Goal: Find specific page/section: Find specific page/section

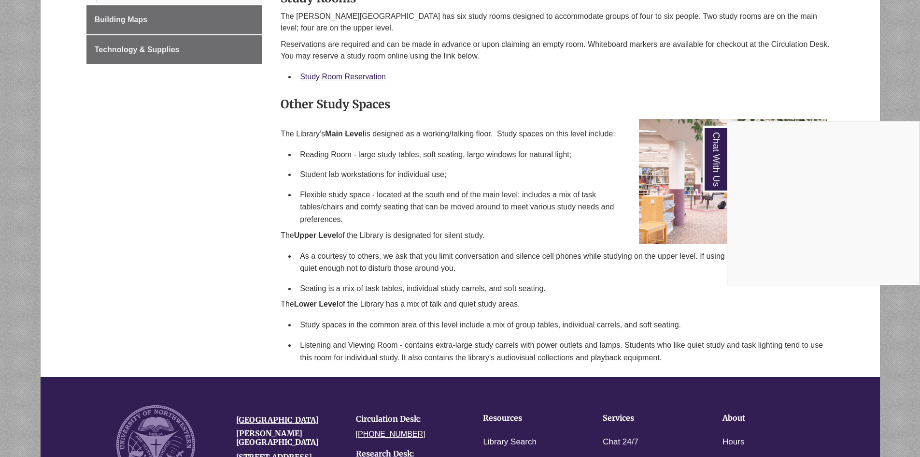
scroll to position [193, 0]
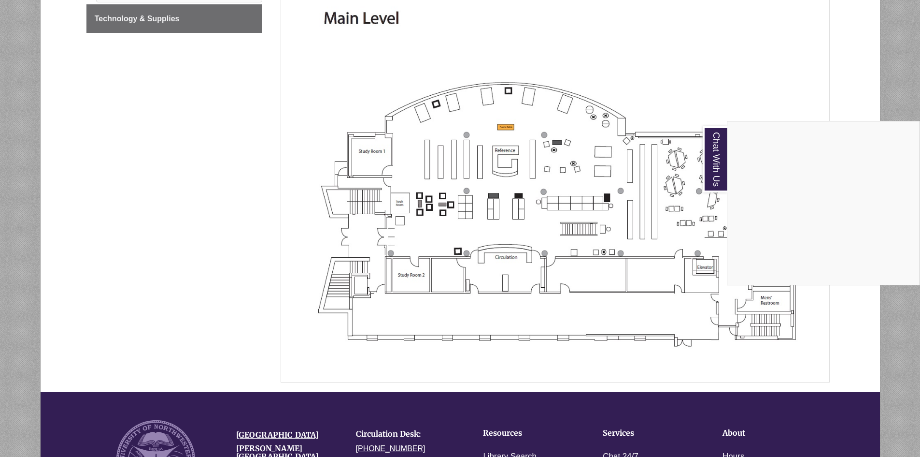
scroll to position [193, 0]
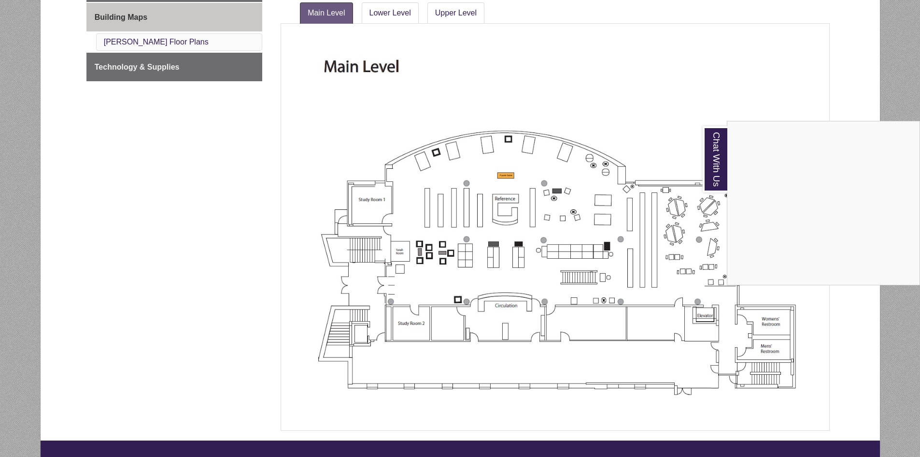
click at [391, 18] on div "Chat With Us" at bounding box center [460, 228] width 920 height 457
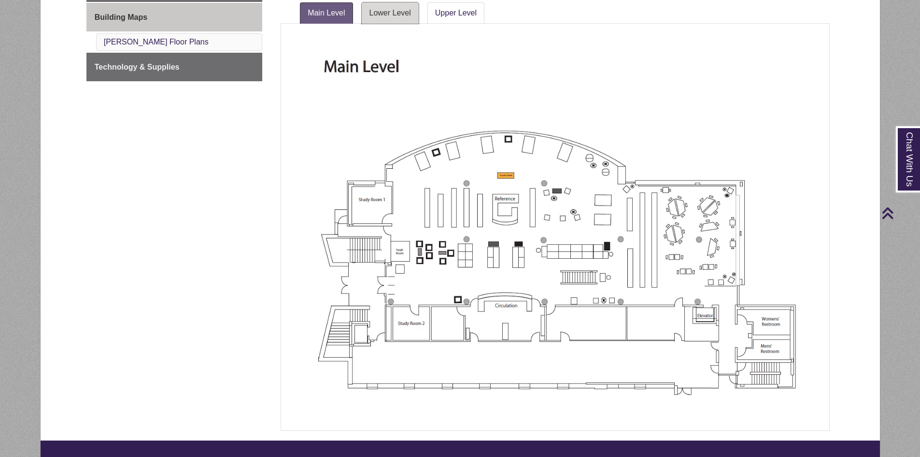
click at [392, 14] on link "Lower Level" at bounding box center [390, 12] width 57 height 21
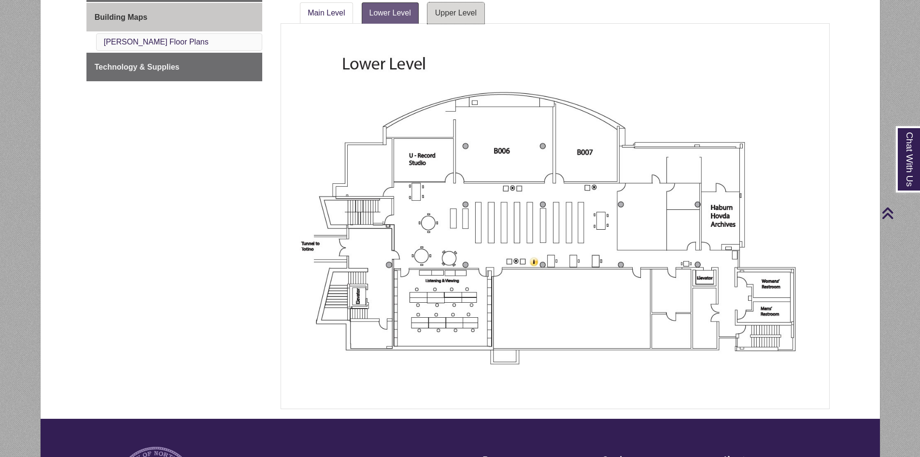
click at [444, 12] on link "Upper Level" at bounding box center [456, 12] width 57 height 21
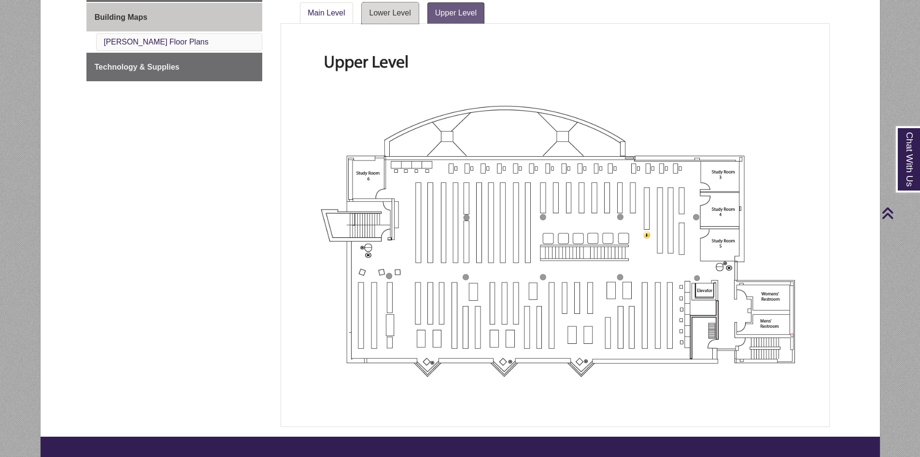
click at [385, 16] on link "Lower Level" at bounding box center [390, 12] width 57 height 21
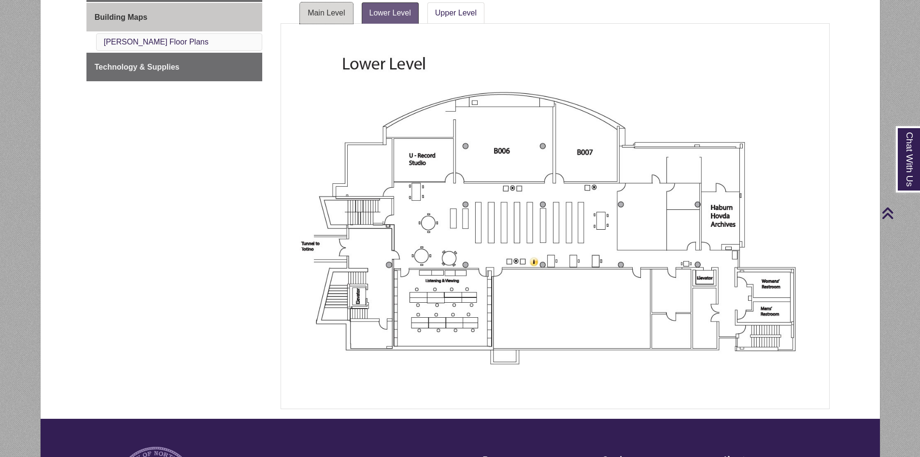
click at [332, 15] on link "Main Level" at bounding box center [326, 12] width 53 height 21
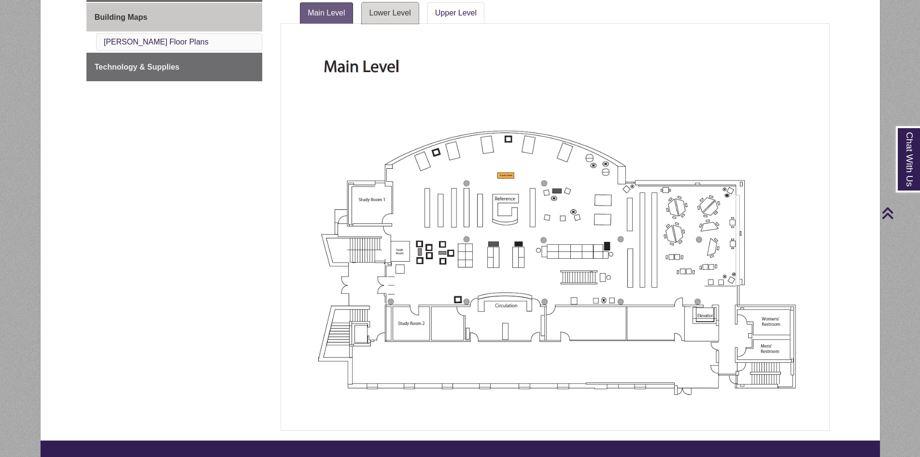
click at [398, 21] on link "Lower Level" at bounding box center [390, 12] width 57 height 21
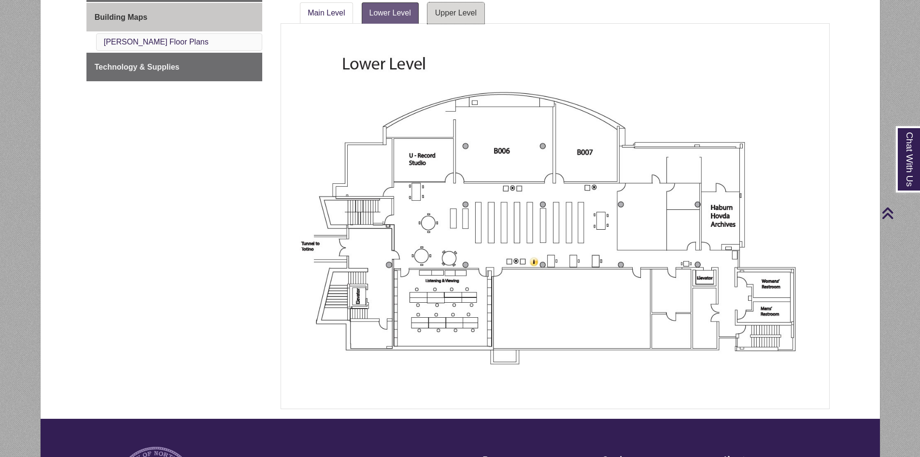
click at [455, 14] on link "Upper Level" at bounding box center [456, 12] width 57 height 21
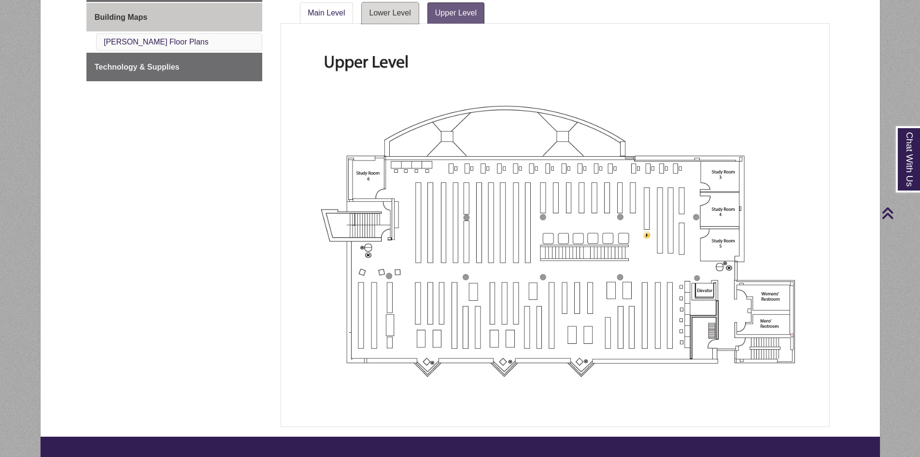
click at [404, 16] on link "Lower Level" at bounding box center [390, 12] width 57 height 21
